Goal: Transaction & Acquisition: Purchase product/service

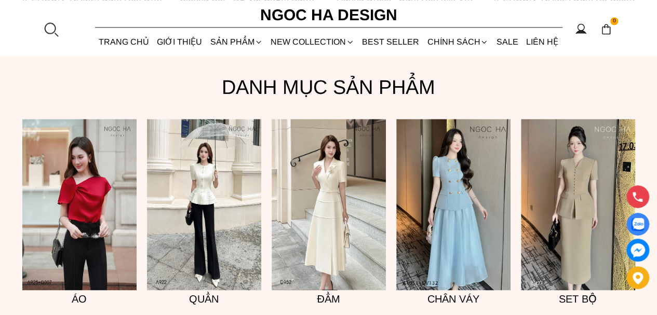
scroll to position [727, 0]
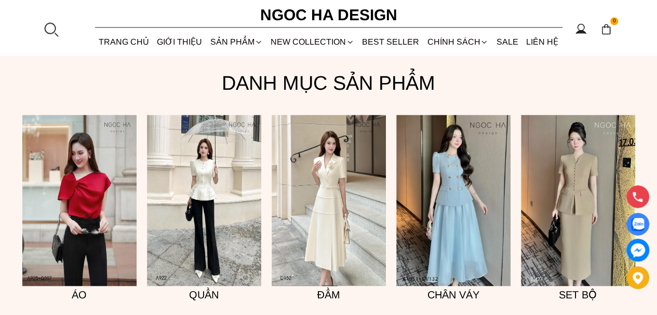
click at [327, 184] on img at bounding box center [329, 200] width 114 height 171
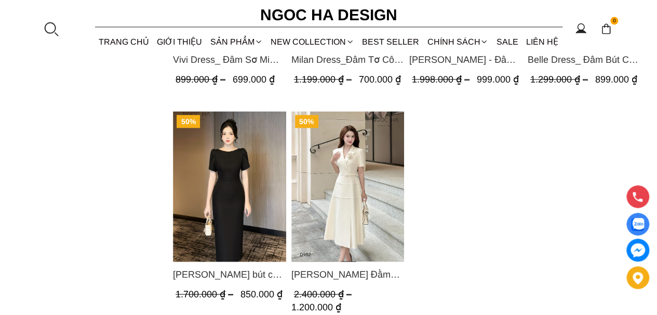
scroll to position [1091, 0]
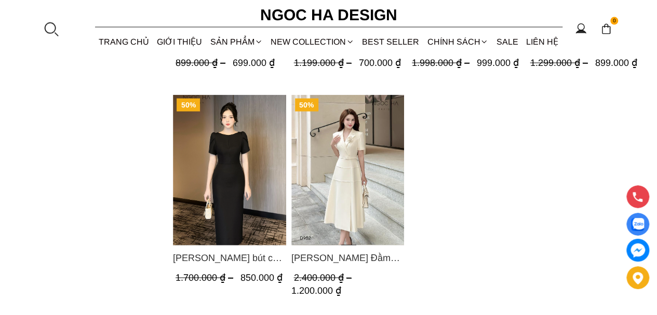
click at [337, 176] on img "Product image - Louisa Dress_ Đầm Cổ Vest Cài Hoa Tùng May Gân Nổi Kèm Đai Màu …" at bounding box center [347, 170] width 113 height 151
